Goal: Task Accomplishment & Management: Complete application form

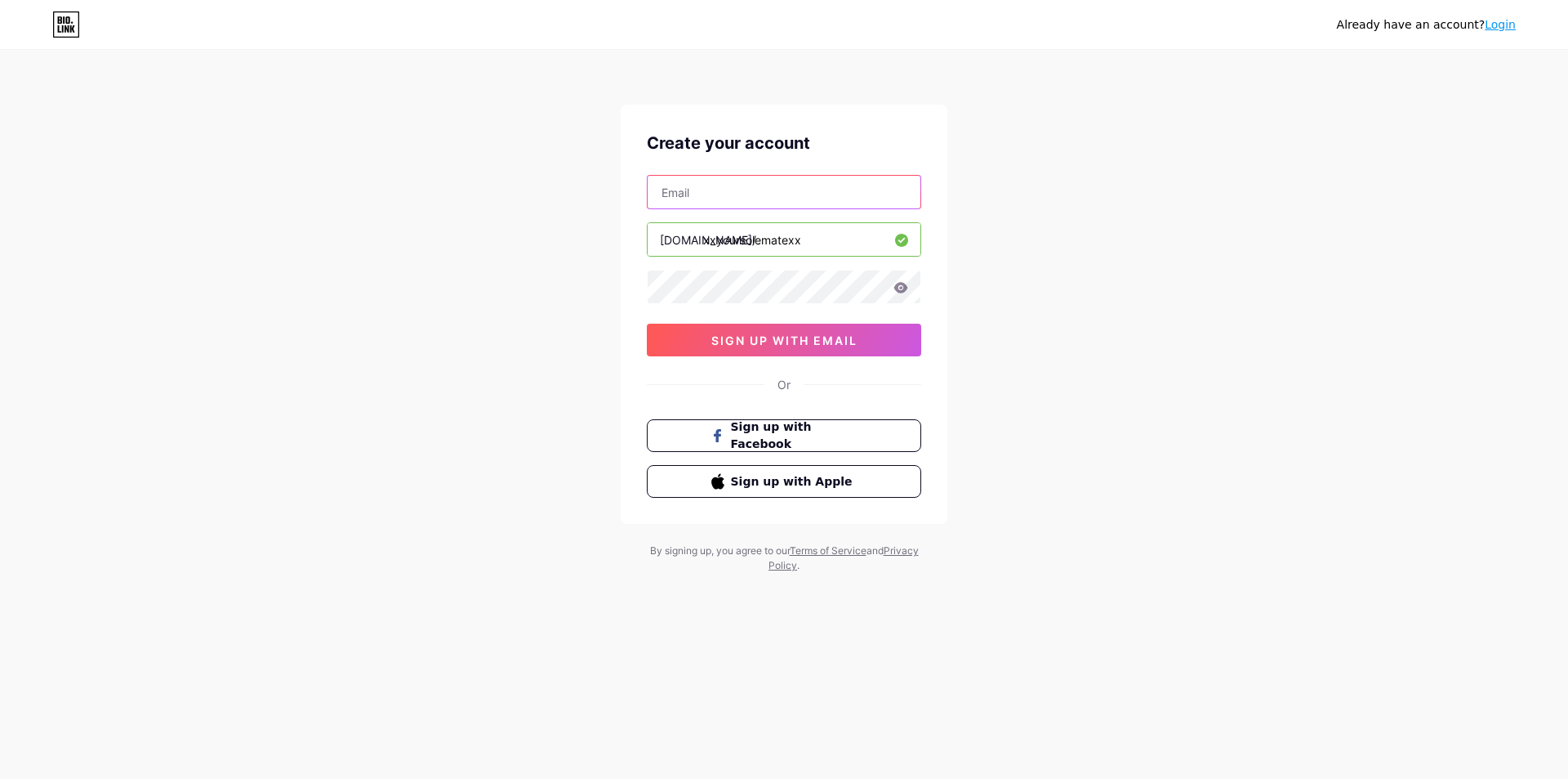
click at [777, 194] on input "text" at bounding box center [784, 192] width 273 height 33
type input "[EMAIL_ADDRESS][DOMAIN_NAME]"
click at [901, 284] on icon at bounding box center [901, 287] width 14 height 11
click at [820, 335] on span "sign up with email" at bounding box center [784, 340] width 146 height 14
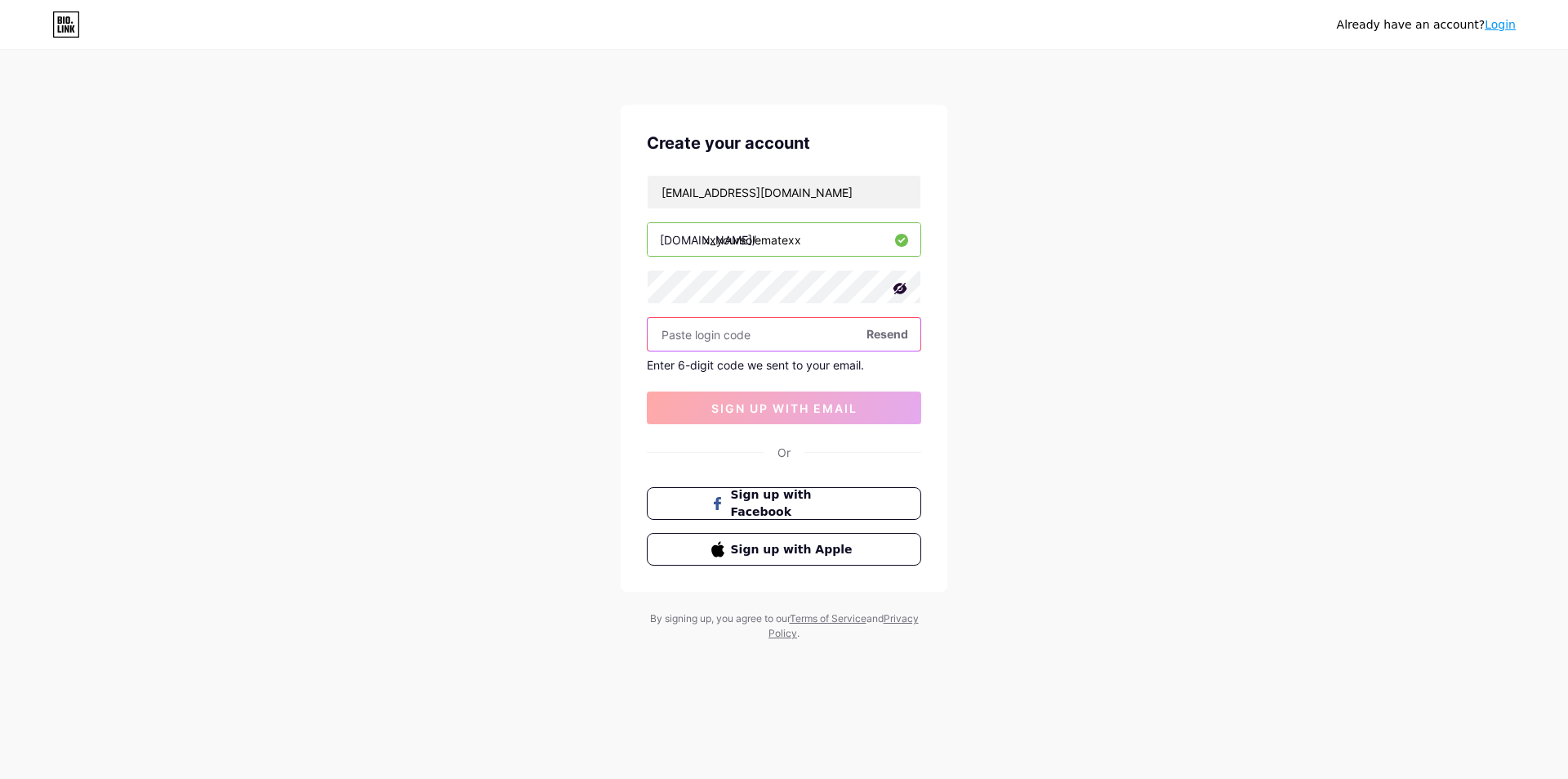
paste input "792206"
type input "792206"
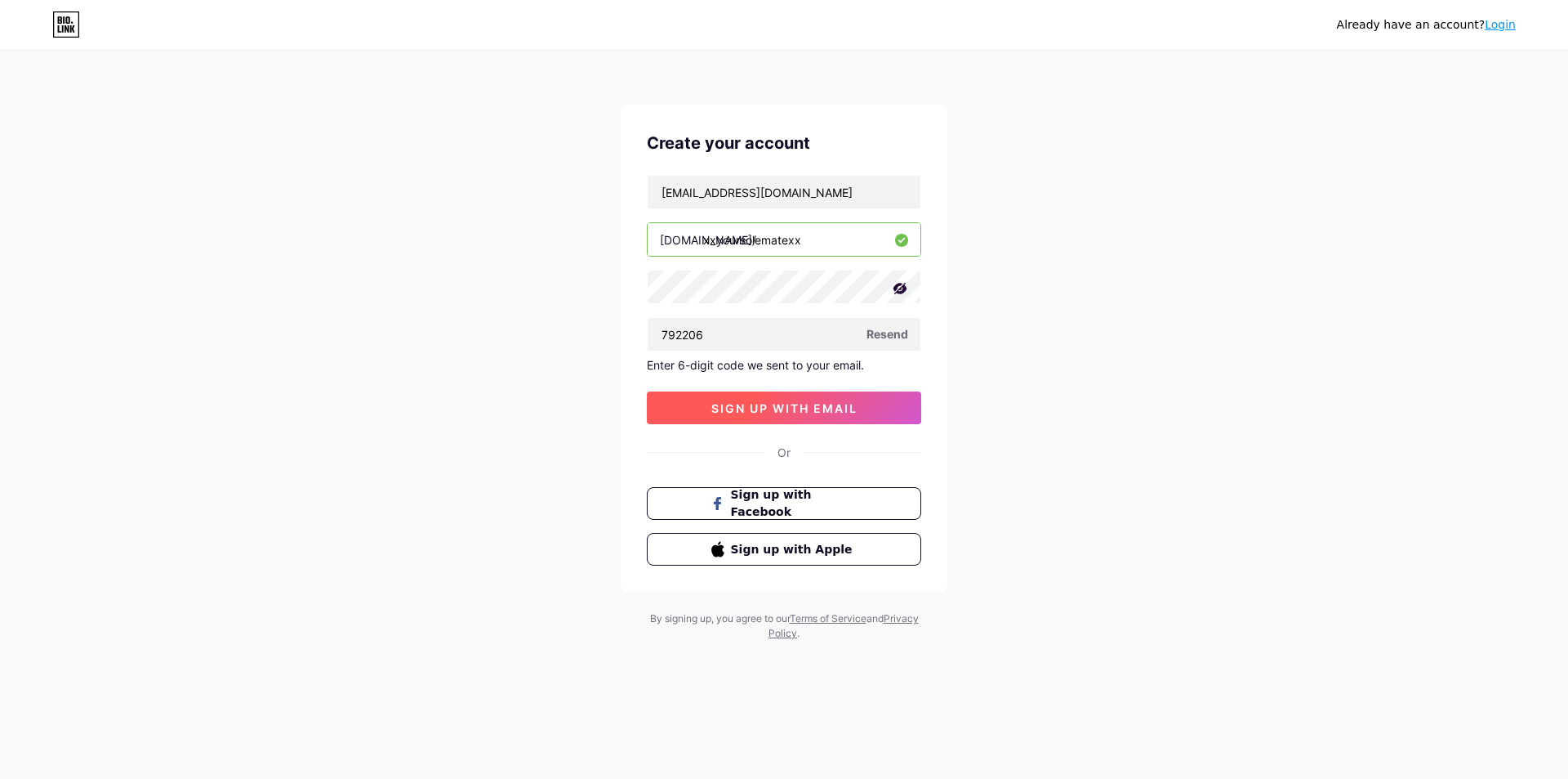
click at [832, 400] on button "sign up with email" at bounding box center [784, 408] width 275 height 33
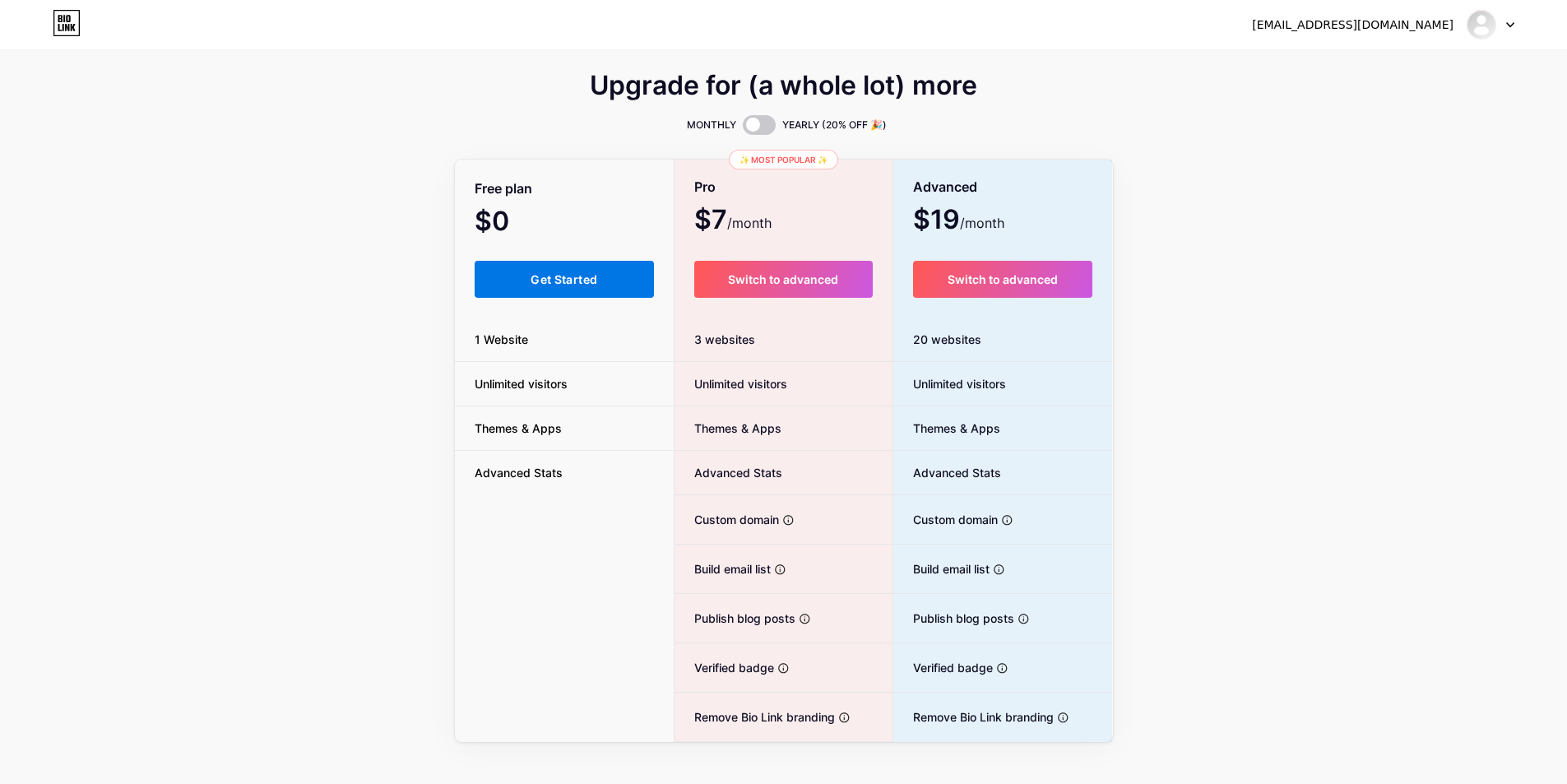
click at [546, 272] on button "Get Started" at bounding box center [566, 280] width 181 height 37
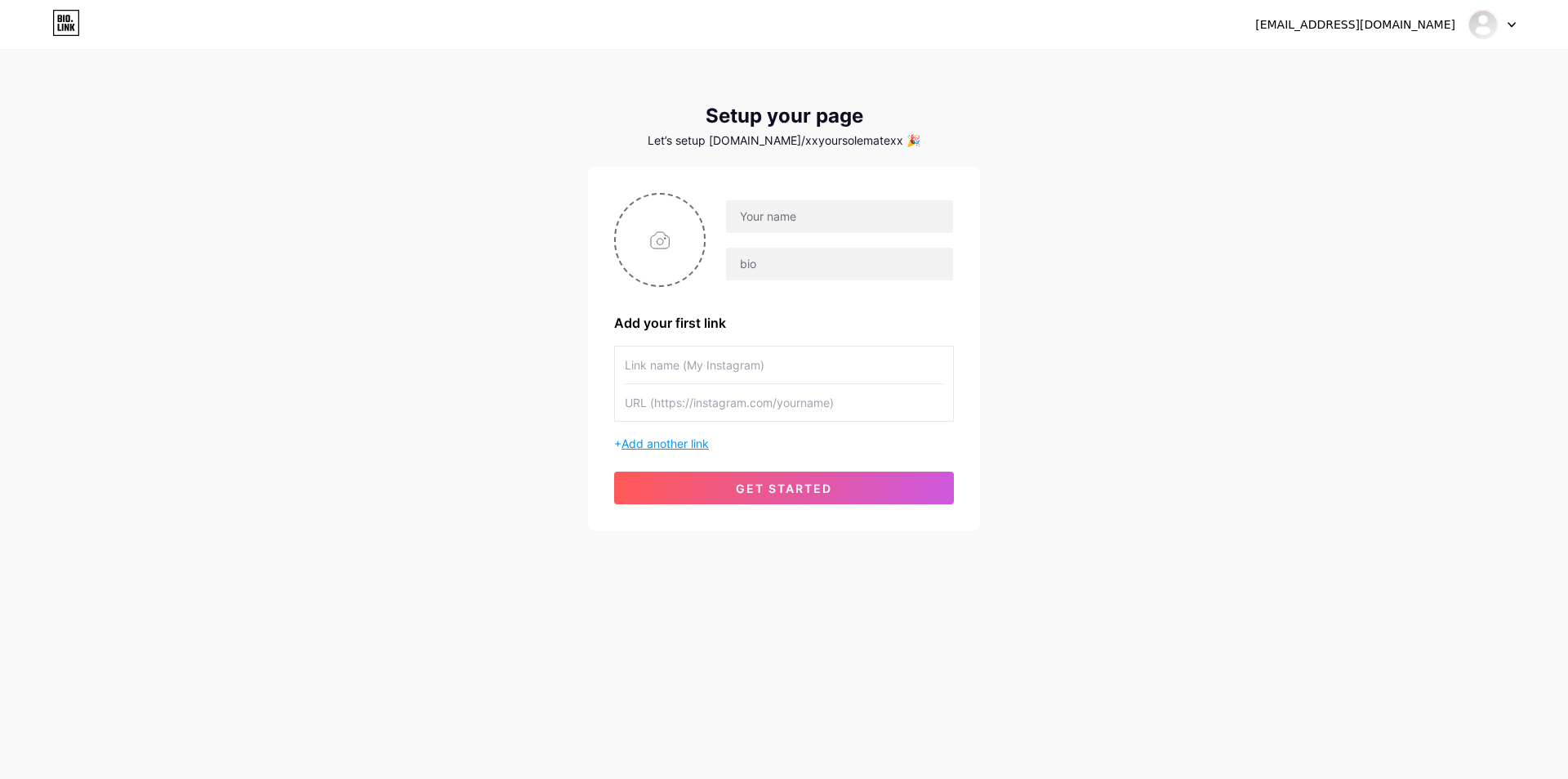
click at [669, 443] on span "Add another link" at bounding box center [666, 443] width 88 height 14
click at [713, 371] on input "text" at bounding box center [784, 365] width 319 height 37
type input "Instagram"
click at [703, 442] on span "Add another link" at bounding box center [666, 443] width 88 height 14
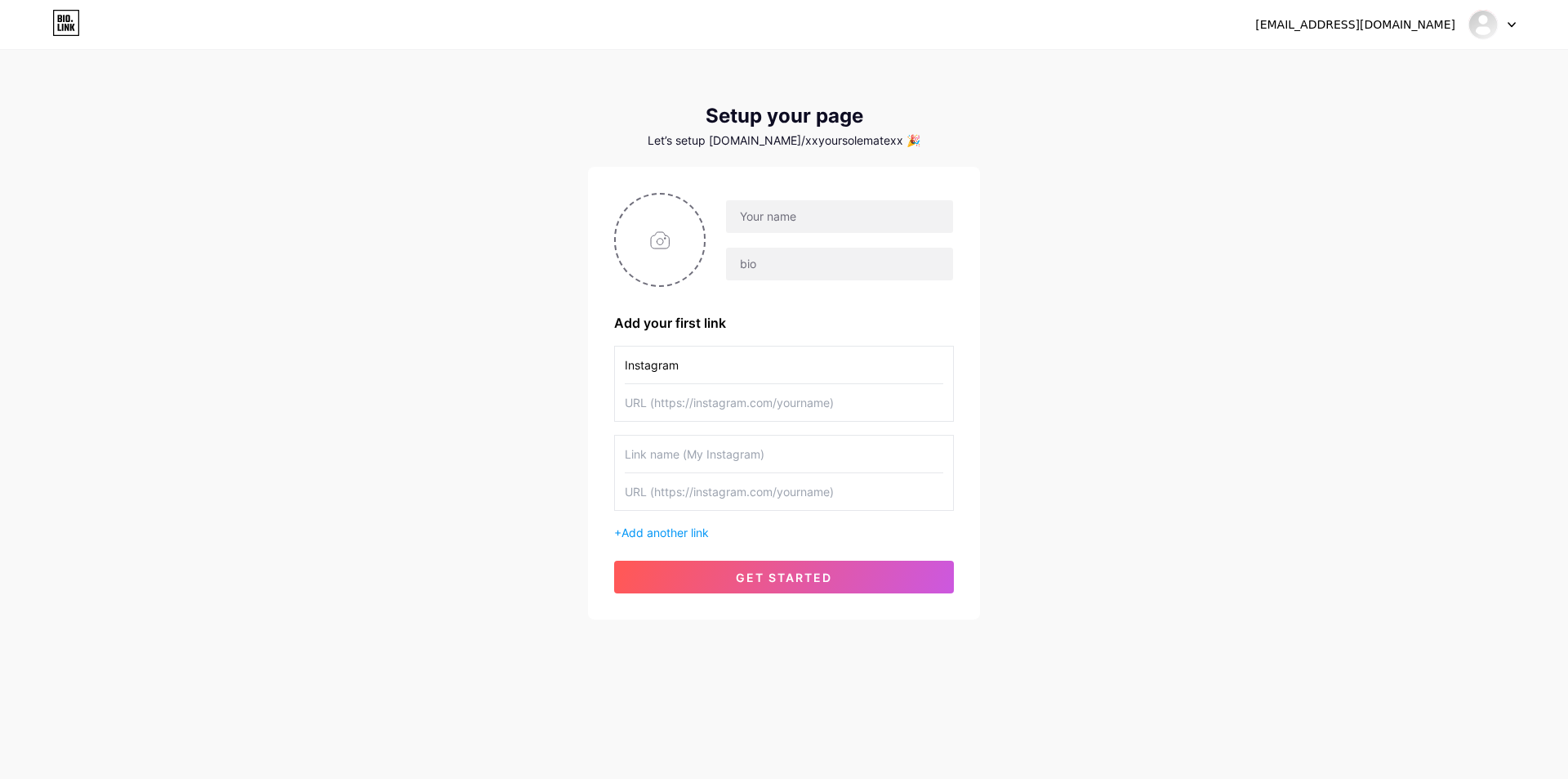
click at [708, 452] on input "text" at bounding box center [784, 454] width 319 height 37
type input "Reddit"
click at [812, 213] on input "text" at bounding box center [839, 216] width 227 height 33
type input "Secret Soles"
click at [708, 410] on input "text" at bounding box center [784, 403] width 319 height 37
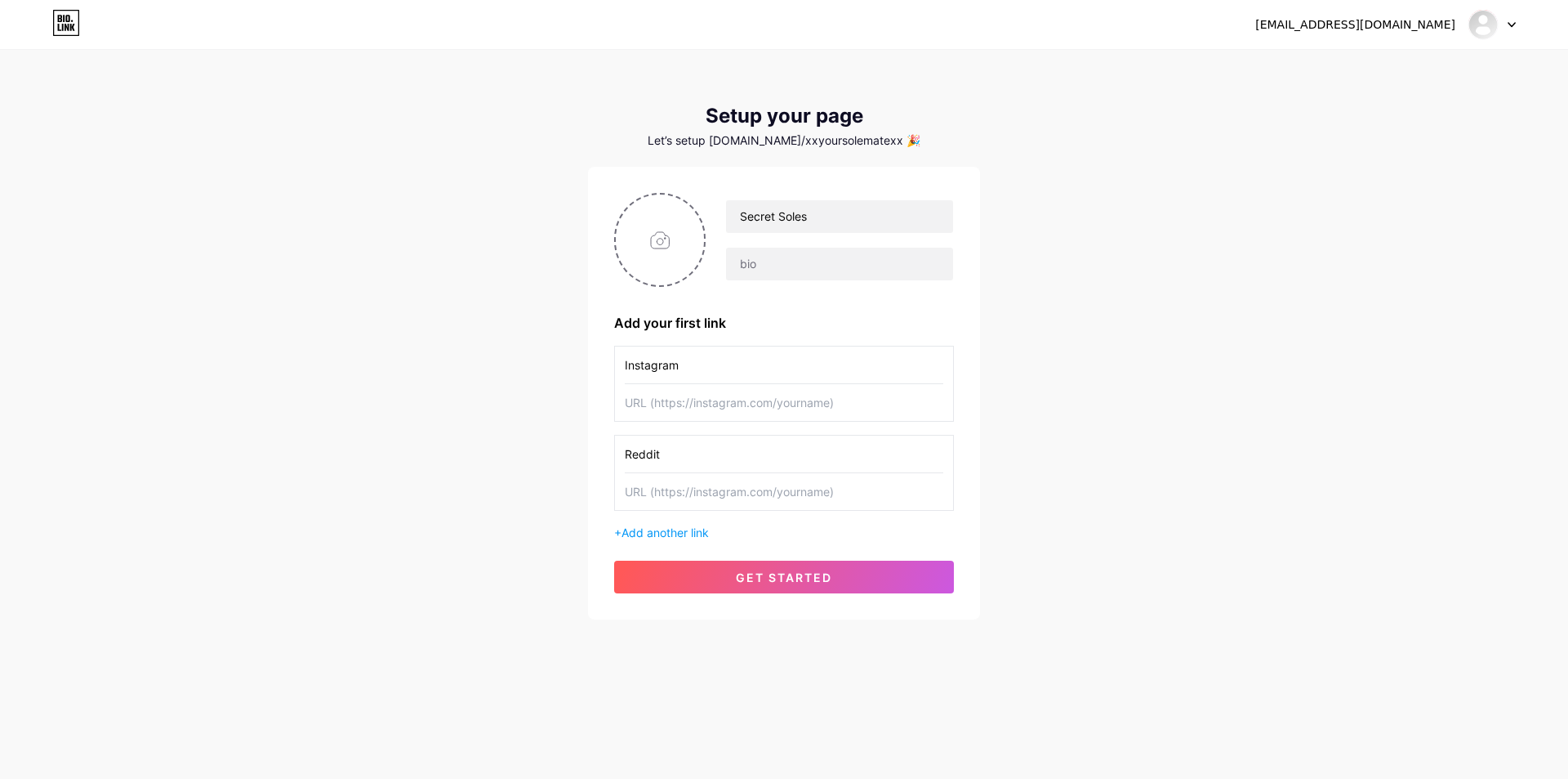
paste input "[URL][DOMAIN_NAME]"
type input "[URL][DOMAIN_NAME]"
click at [869, 499] on input "text" at bounding box center [784, 491] width 319 height 37
paste input "[URL][DOMAIN_NAME]"
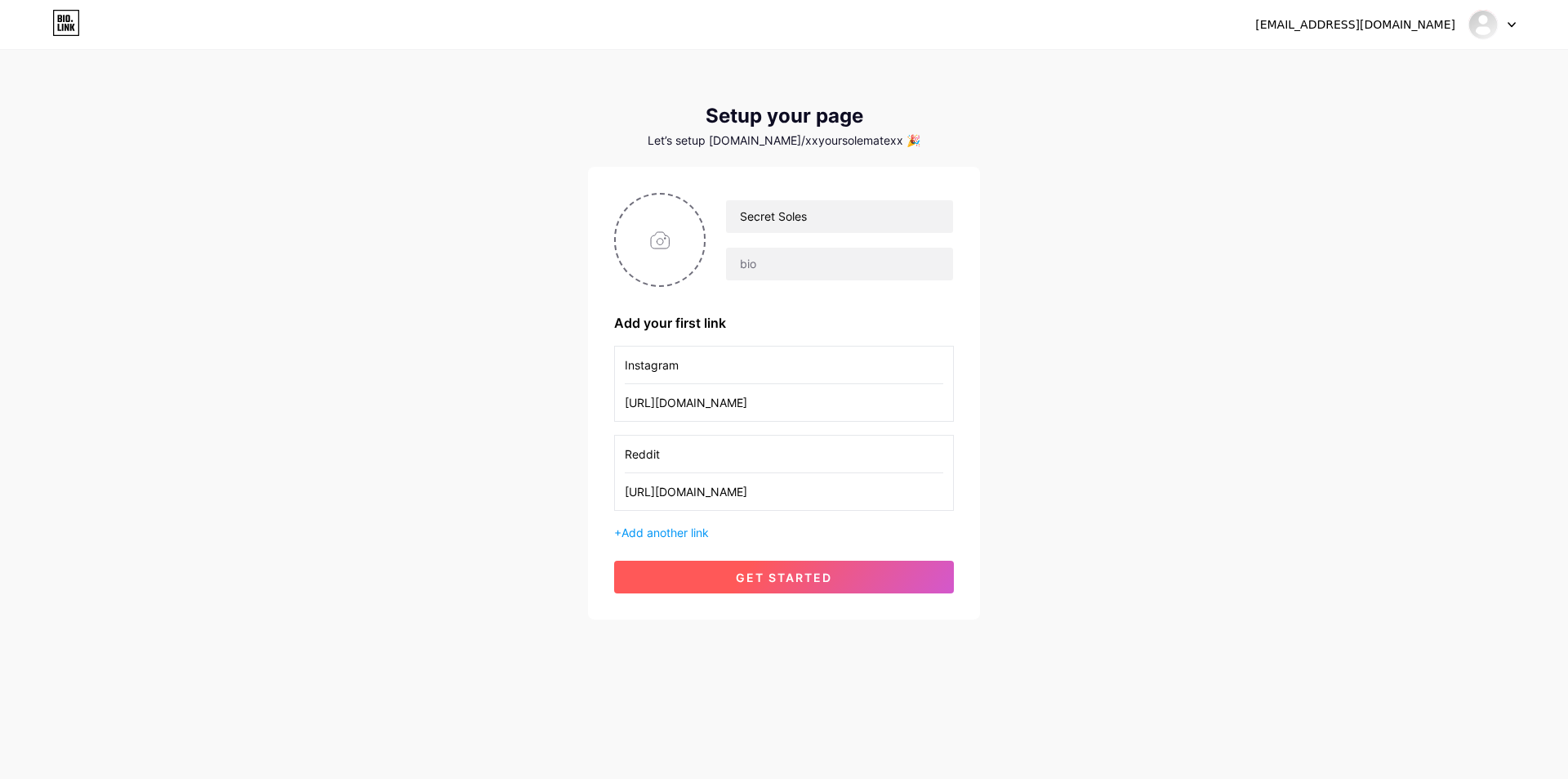
type input "[URL][DOMAIN_NAME]"
click at [820, 566] on button "get started" at bounding box center [784, 577] width 340 height 33
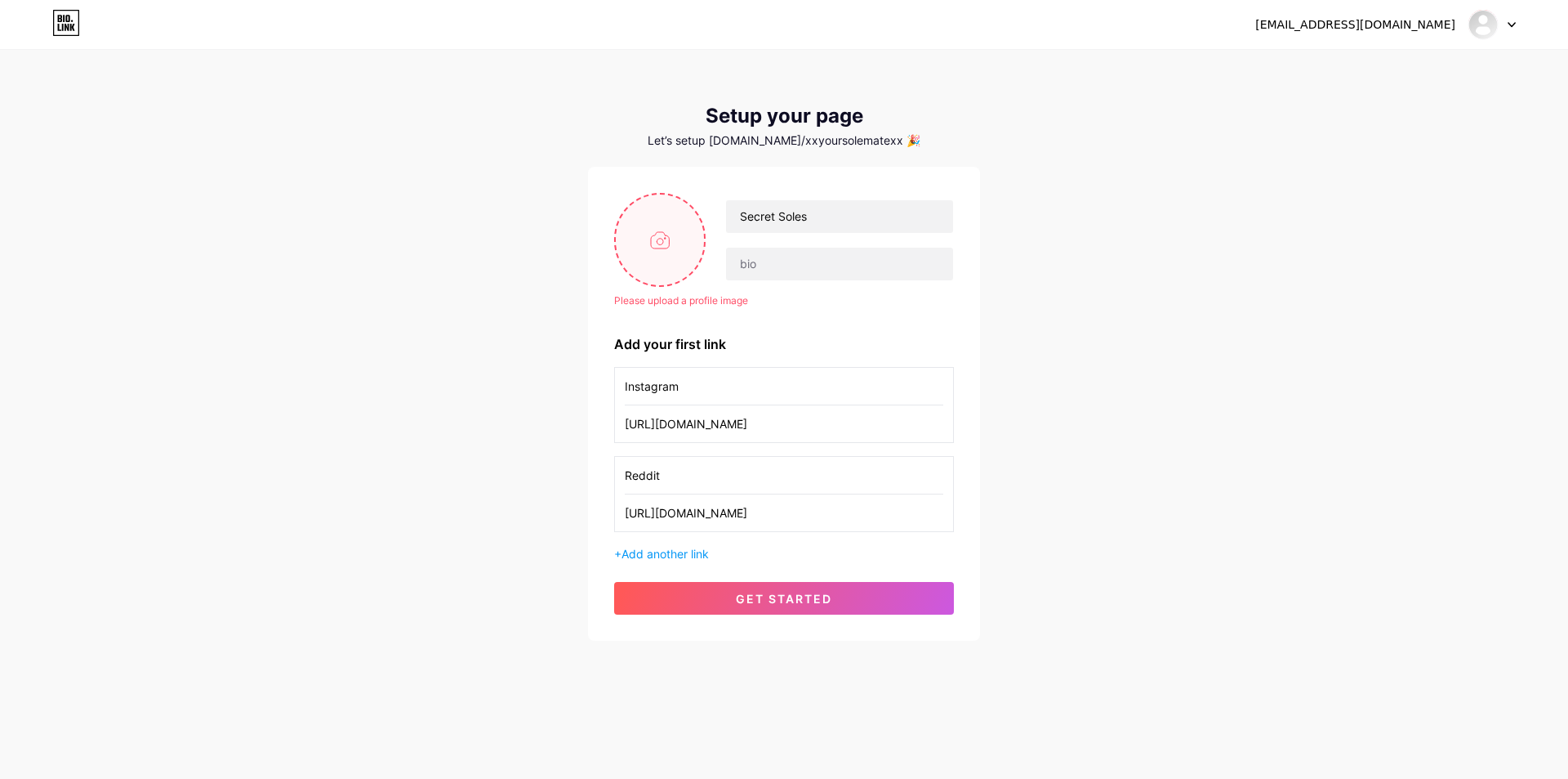
click at [673, 254] on input "file" at bounding box center [660, 239] width 88 height 91
type input "C:\fakepath\SNEAKERXFLOWER_16x20.jpg"
click at [392, 182] on div "[EMAIL_ADDRESS][DOMAIN_NAME] Dashboard Logout Setup your page Let’s setup [DOMA…" at bounding box center [784, 346] width 1568 height 693
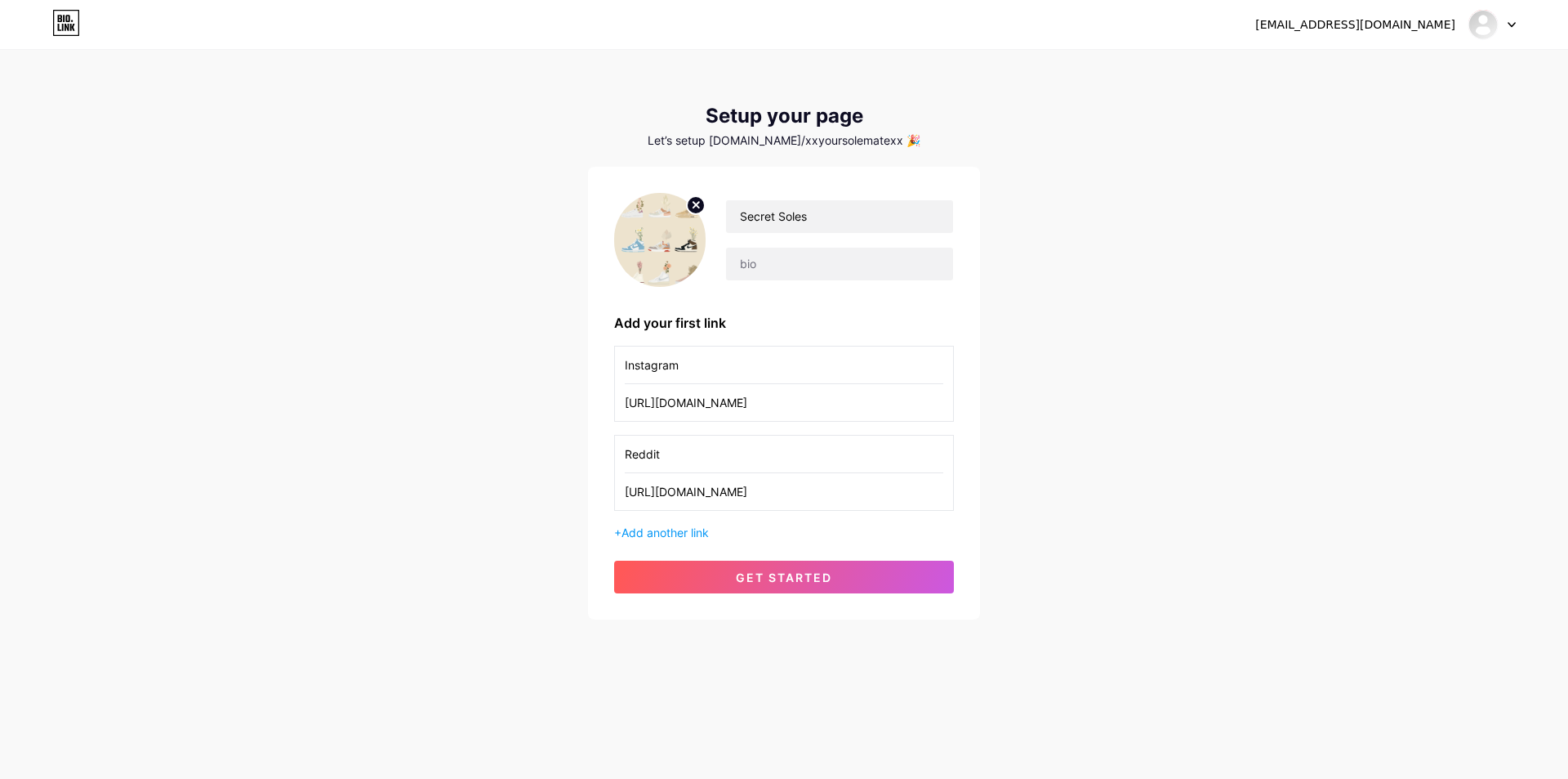
click at [700, 200] on circle at bounding box center [696, 205] width 18 height 18
click at [679, 232] on input "file" at bounding box center [660, 239] width 88 height 91
type input "C:\fakepath\41QoqoM9iwL._SL1294_.jpg"
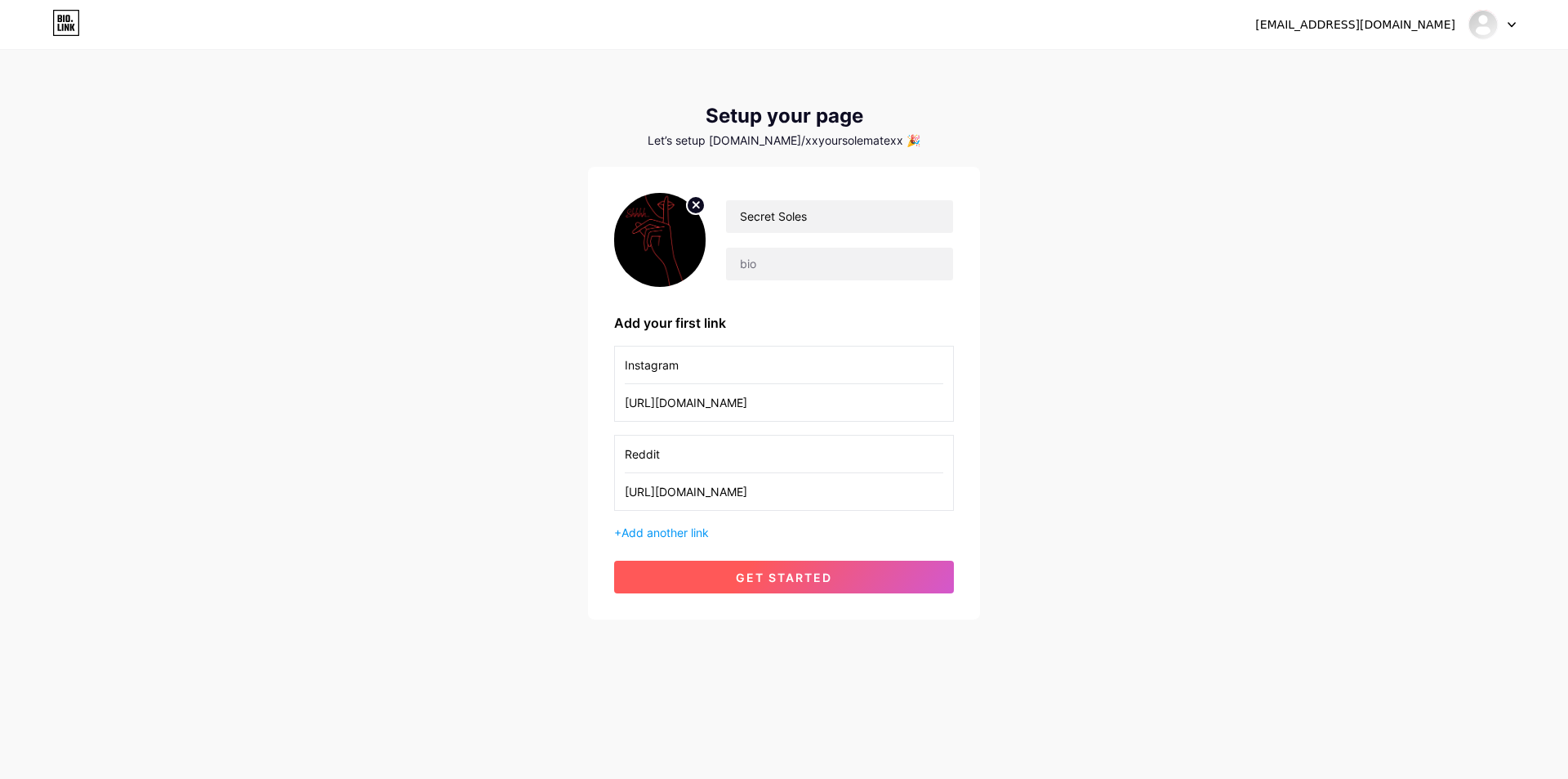
click at [815, 586] on button "get started" at bounding box center [784, 577] width 340 height 33
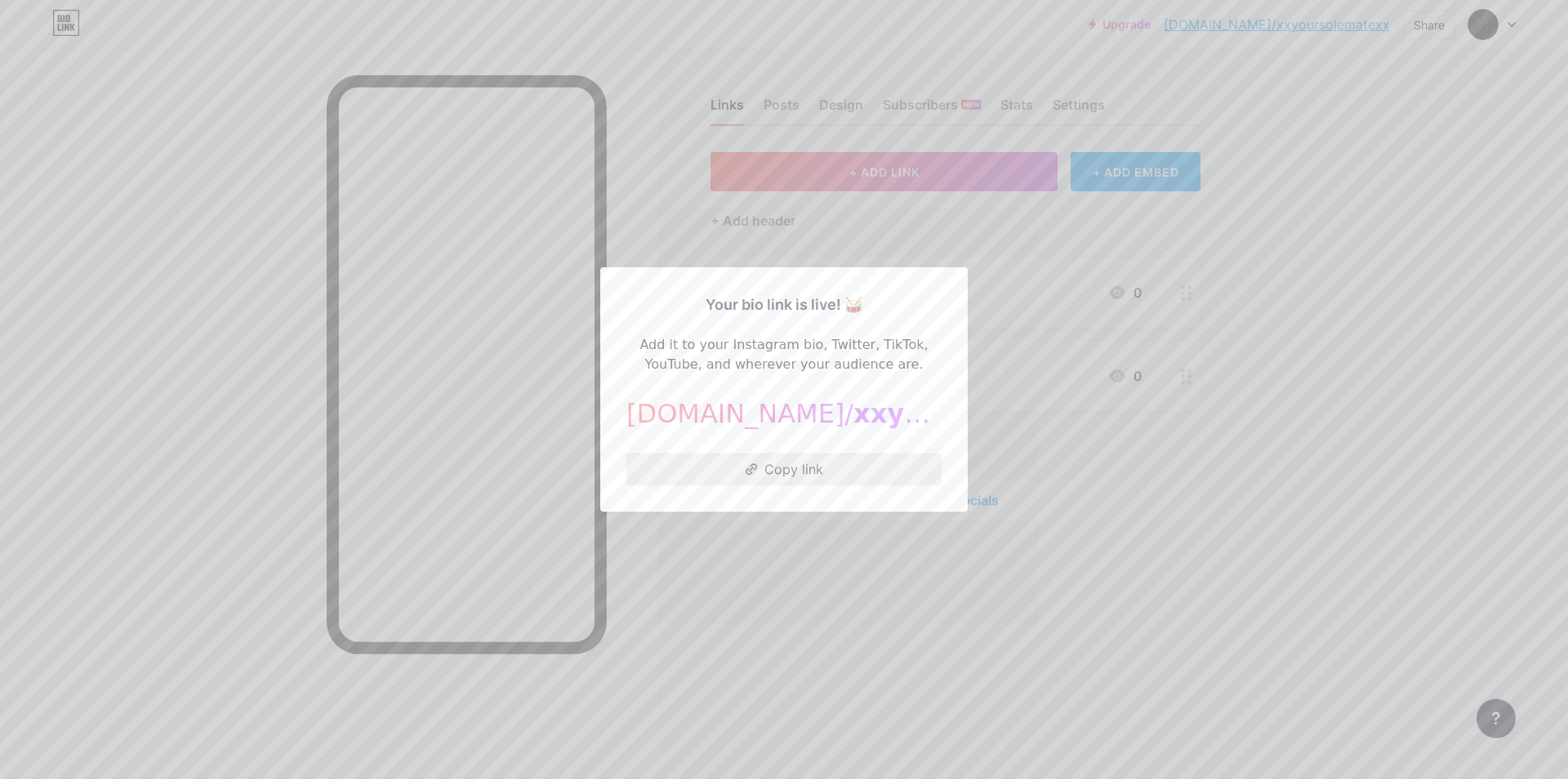
click at [758, 476] on button "Copy link" at bounding box center [784, 469] width 315 height 33
click at [1308, 340] on div at bounding box center [784, 389] width 1568 height 779
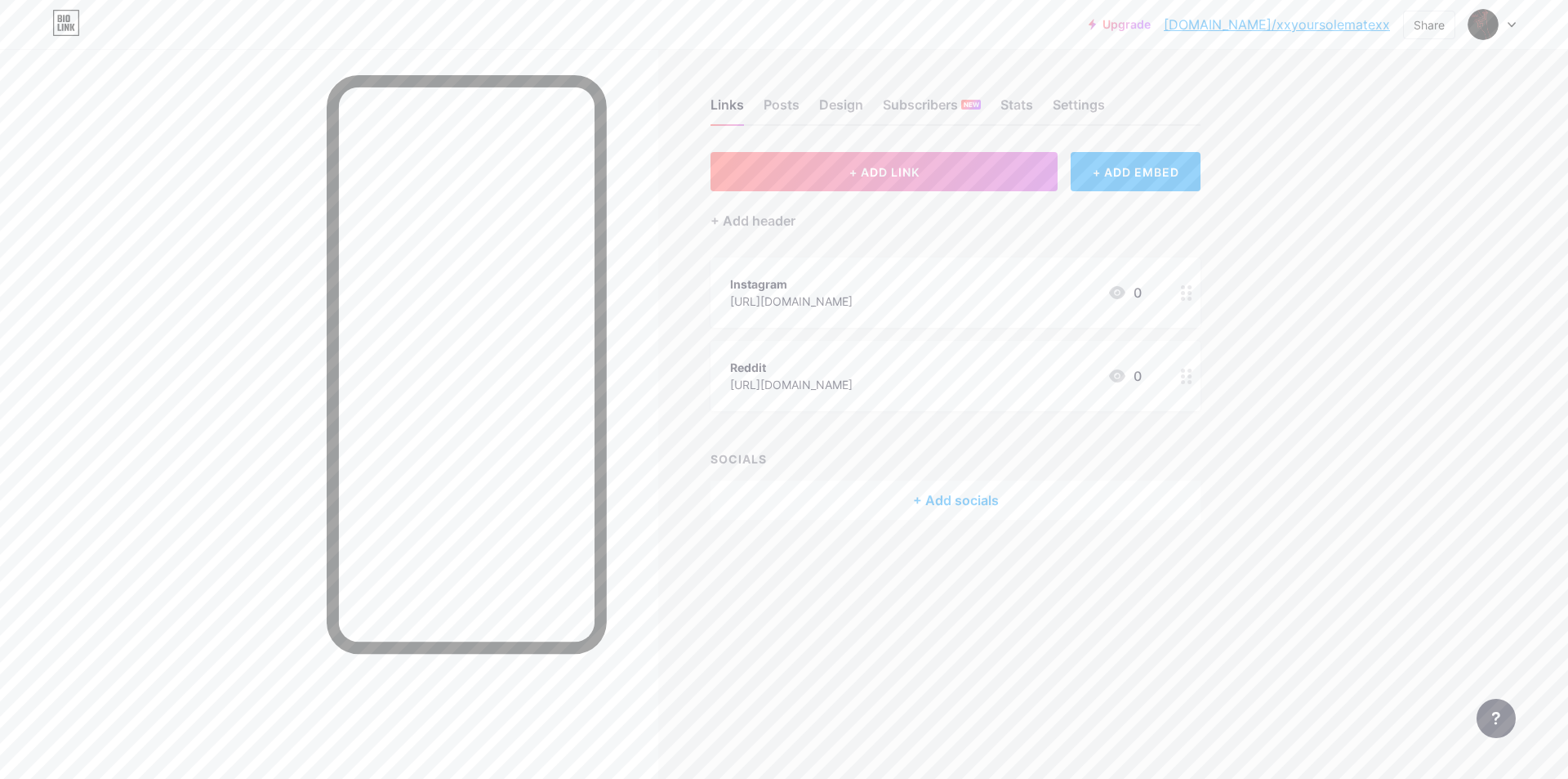
click at [1151, 22] on link "Upgrade" at bounding box center [1120, 23] width 62 height 13
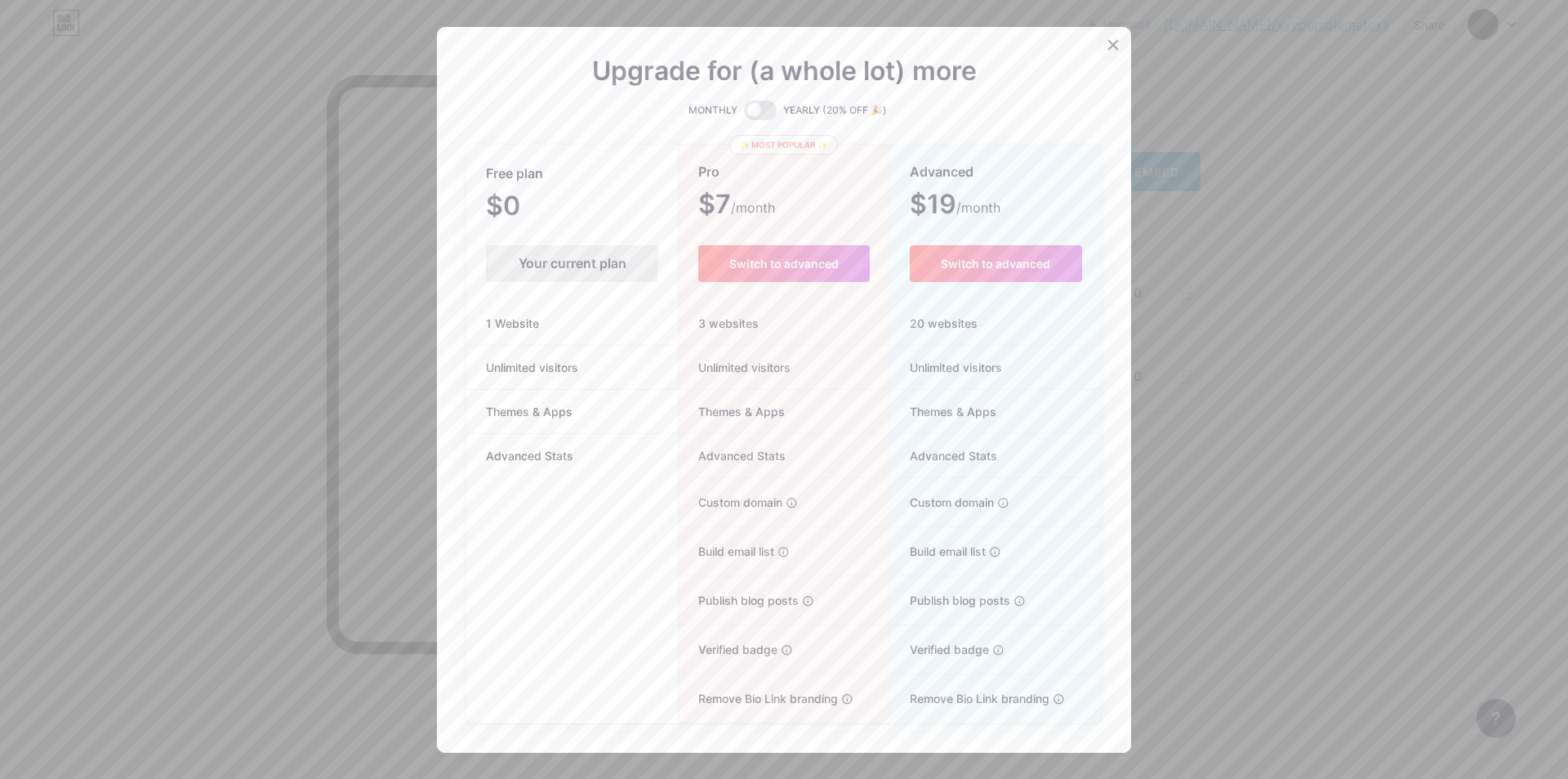
click at [1099, 47] on div at bounding box center [1113, 45] width 29 height 29
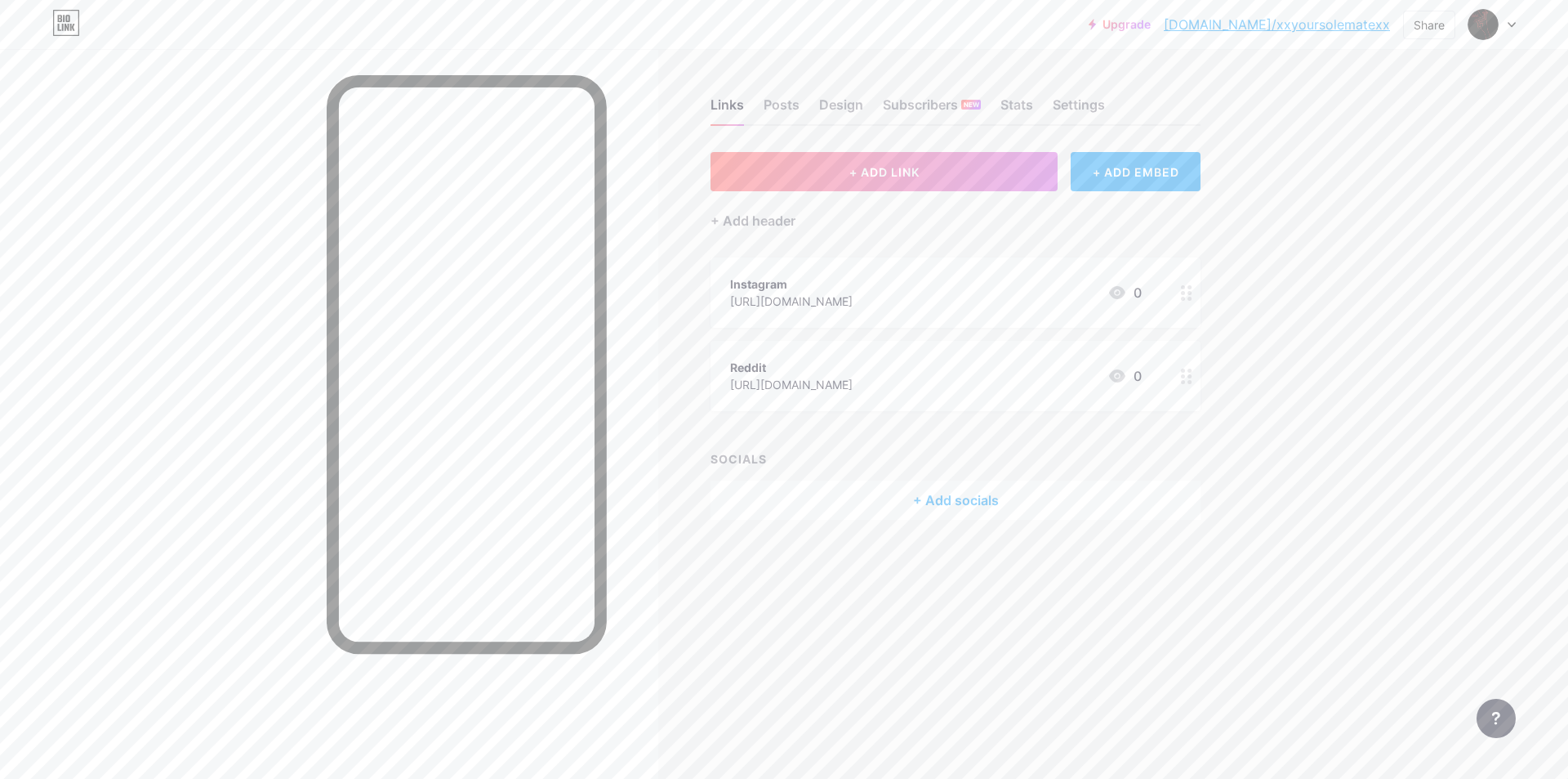
click at [1296, 27] on link "[DOMAIN_NAME]/xxyoursolematexx" at bounding box center [1277, 24] width 226 height 19
